Goal: Find specific page/section: Find specific page/section

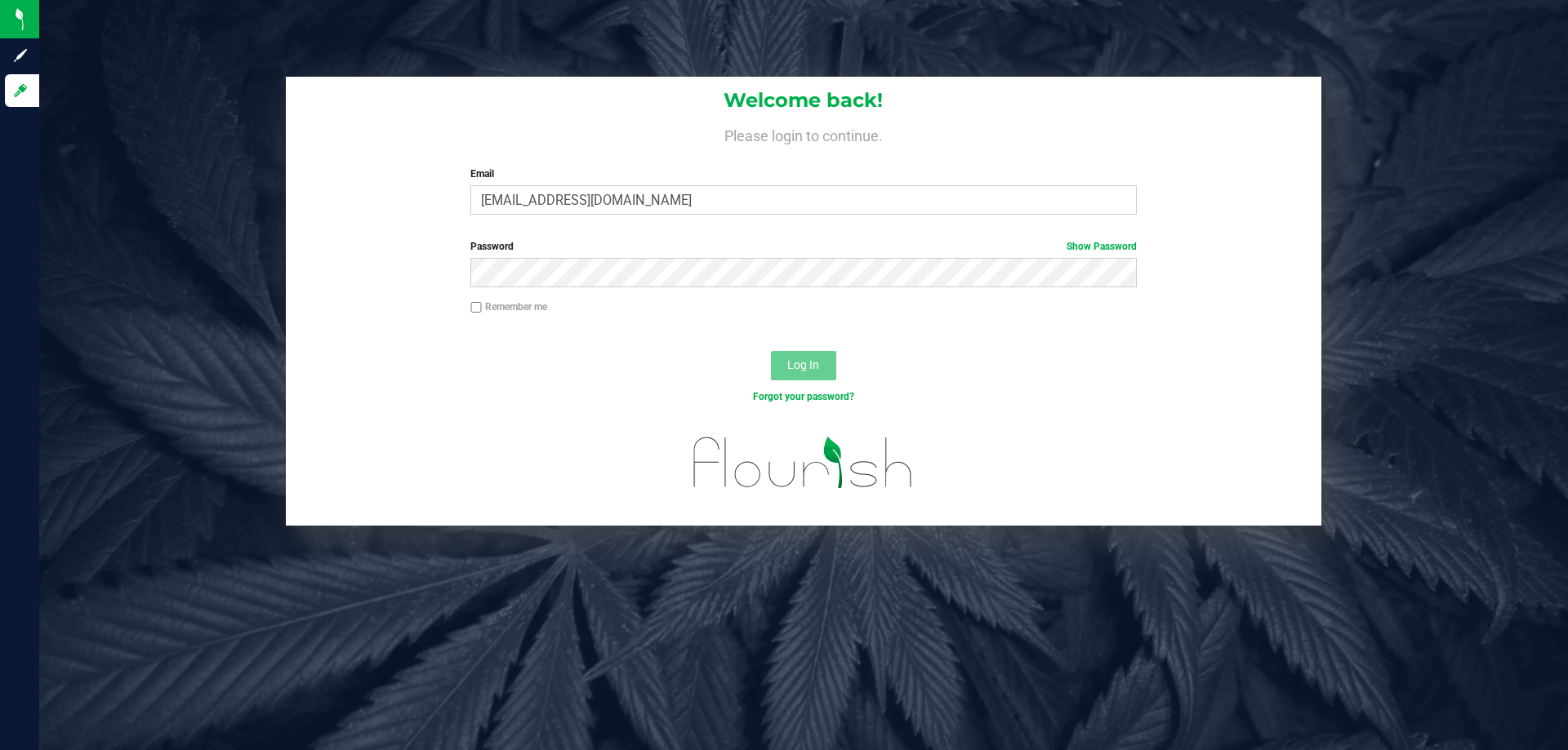
type input "[EMAIL_ADDRESS][DOMAIN_NAME]"
click at [771, 351] on button "Log In" at bounding box center [803, 365] width 65 height 29
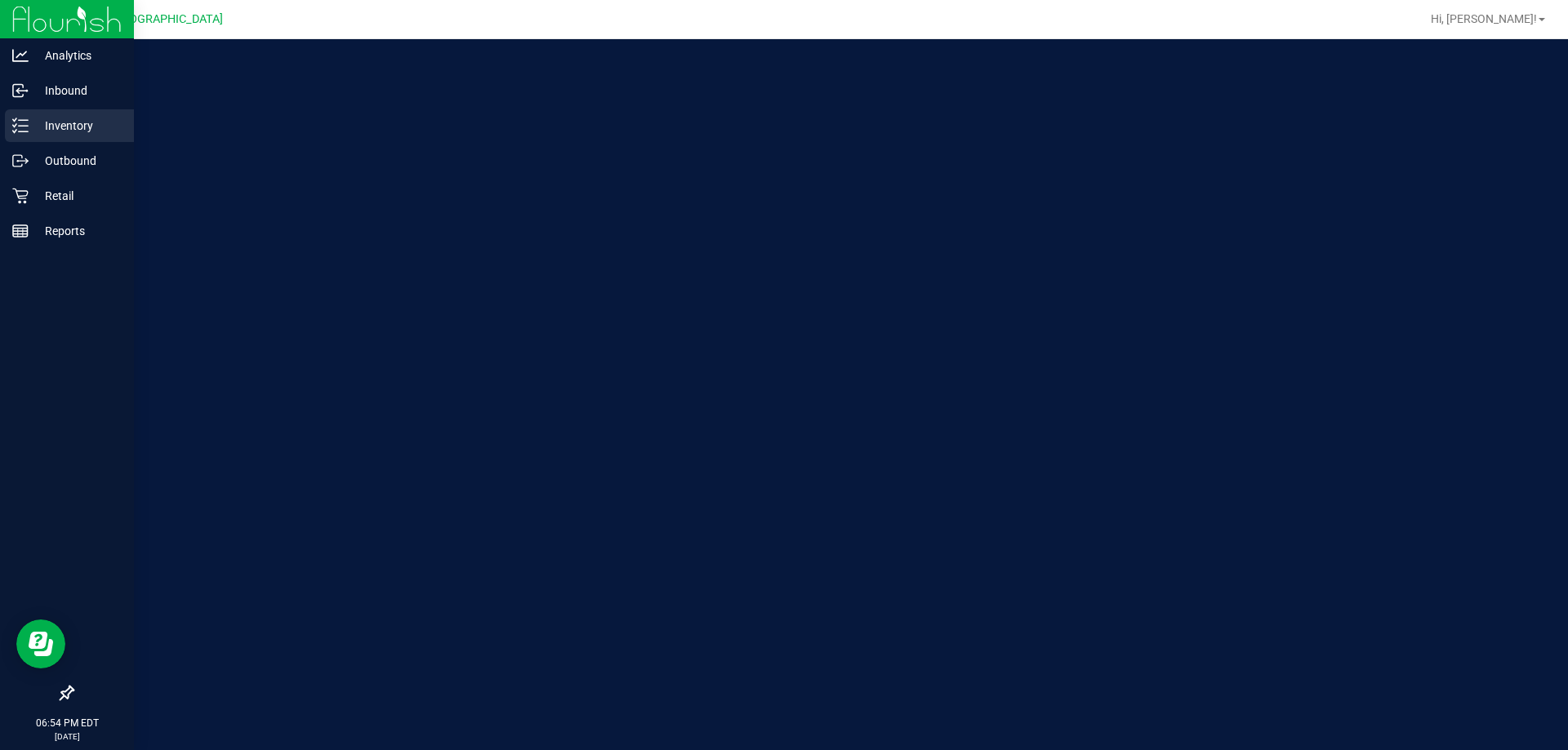
click at [39, 124] on p "Inventory" at bounding box center [77, 125] width 98 height 19
